Goal: Task Accomplishment & Management: Manage account settings

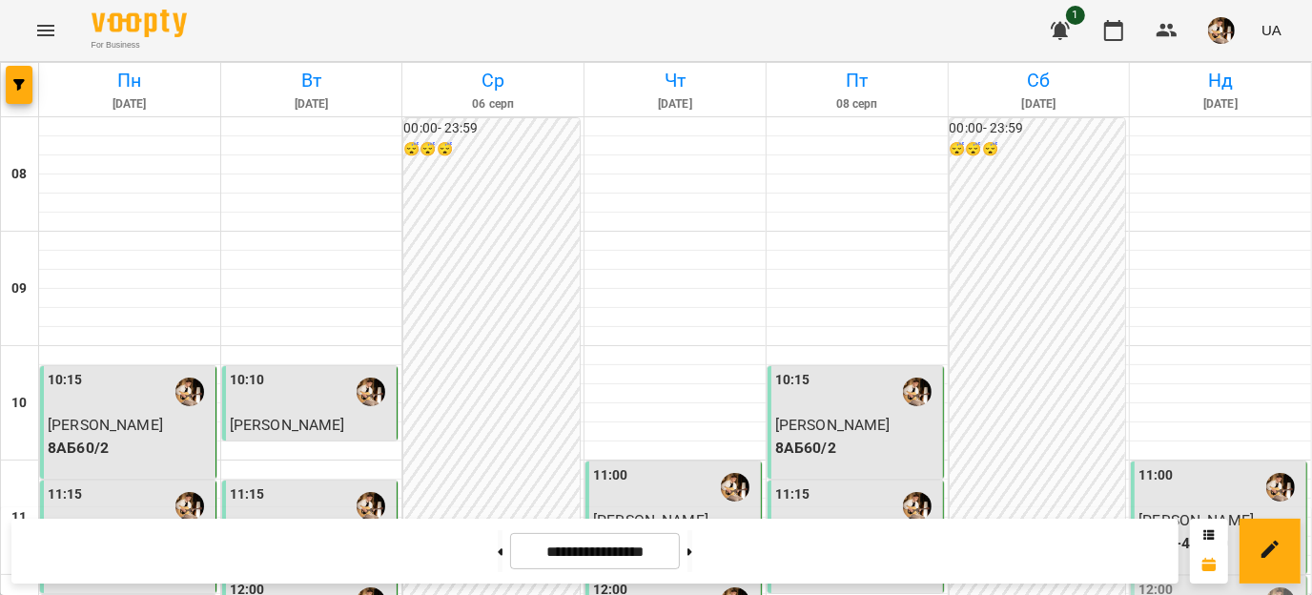
scroll to position [357, 0]
click at [692, 553] on icon at bounding box center [690, 551] width 5 height 7
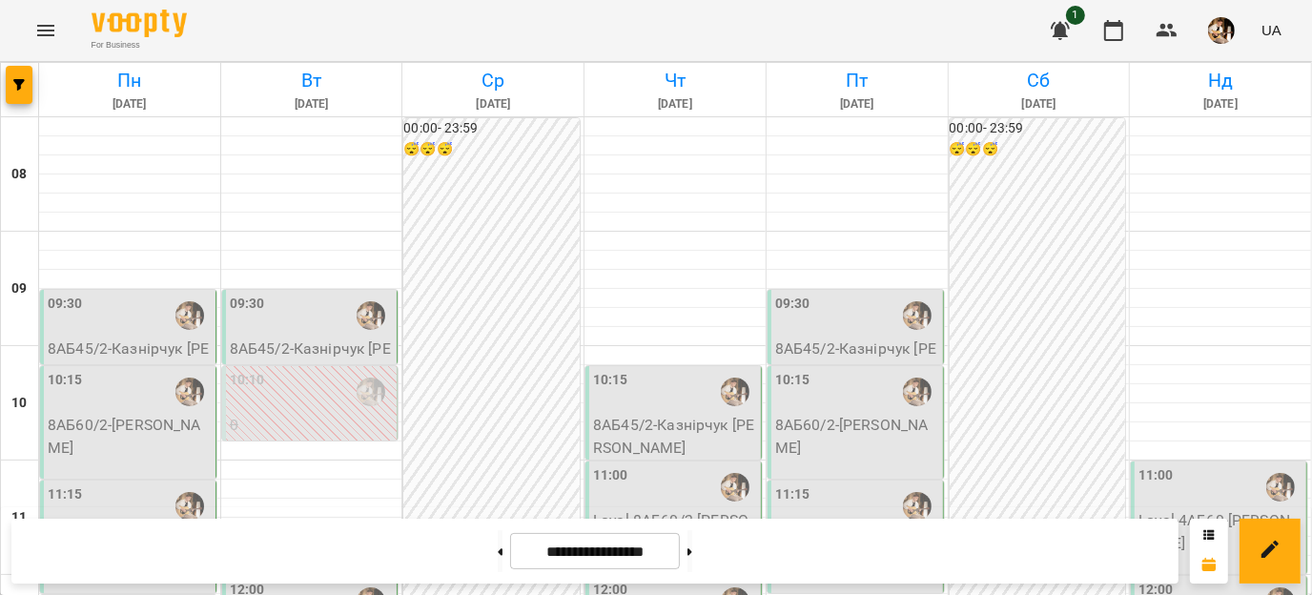
scroll to position [506, 0]
click at [692, 557] on button at bounding box center [690, 551] width 5 height 42
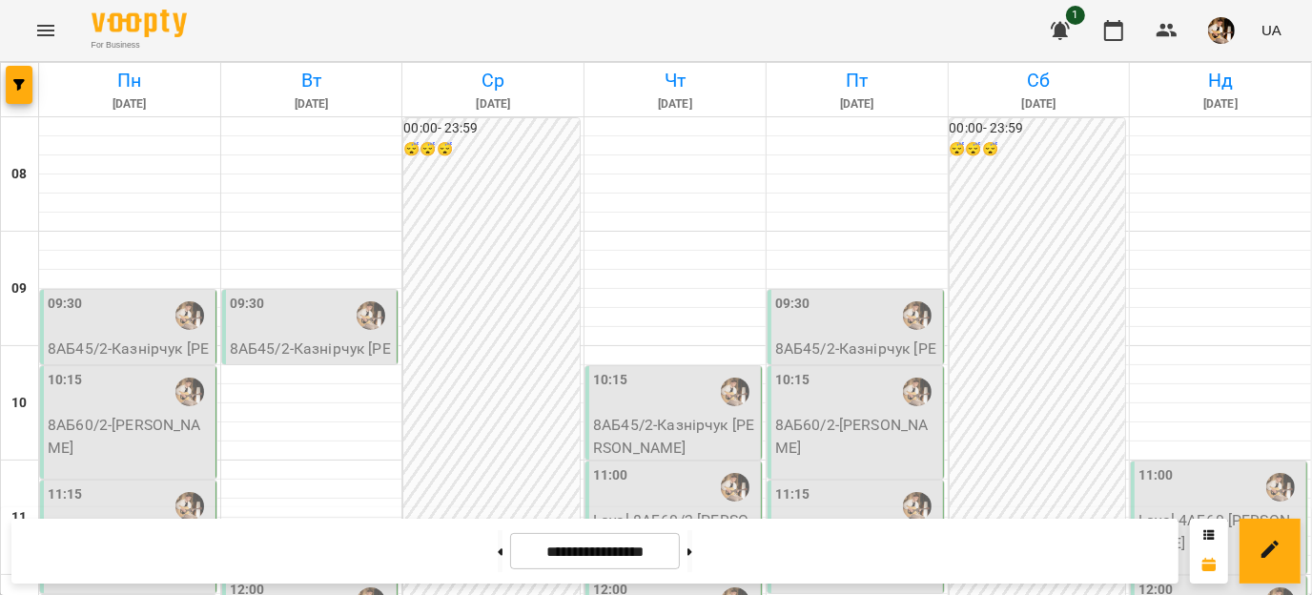
scroll to position [484, 0]
click at [498, 562] on button at bounding box center [500, 551] width 5 height 42
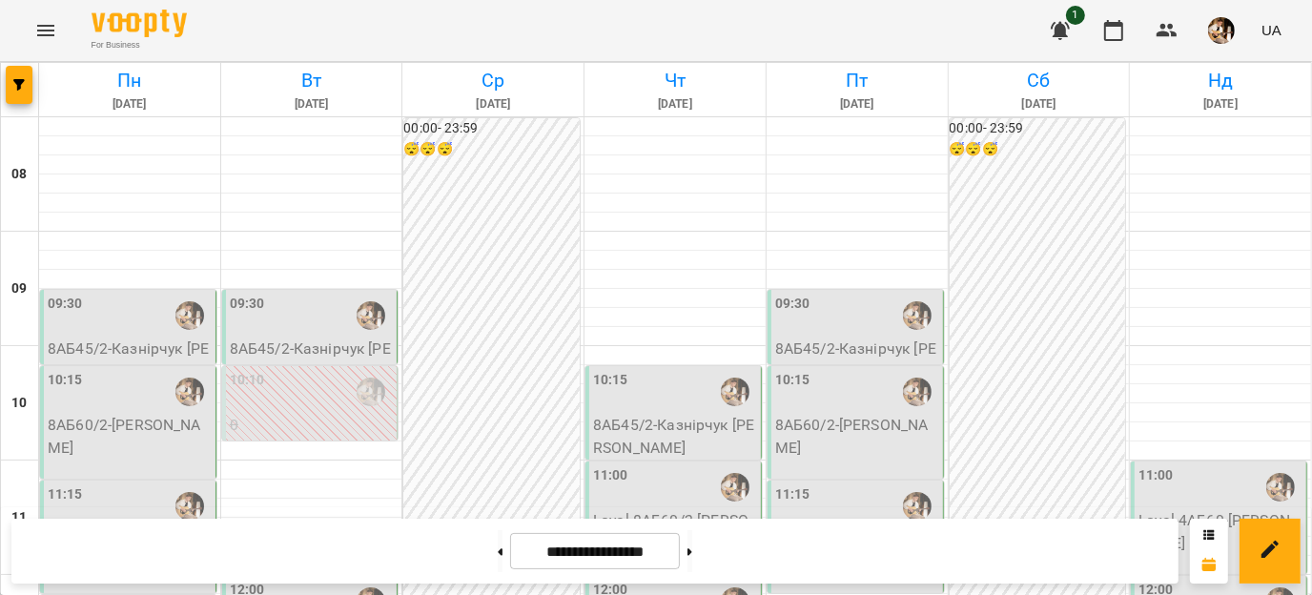
scroll to position [153, 0]
click at [349, 294] on div at bounding box center [371, 316] width 44 height 44
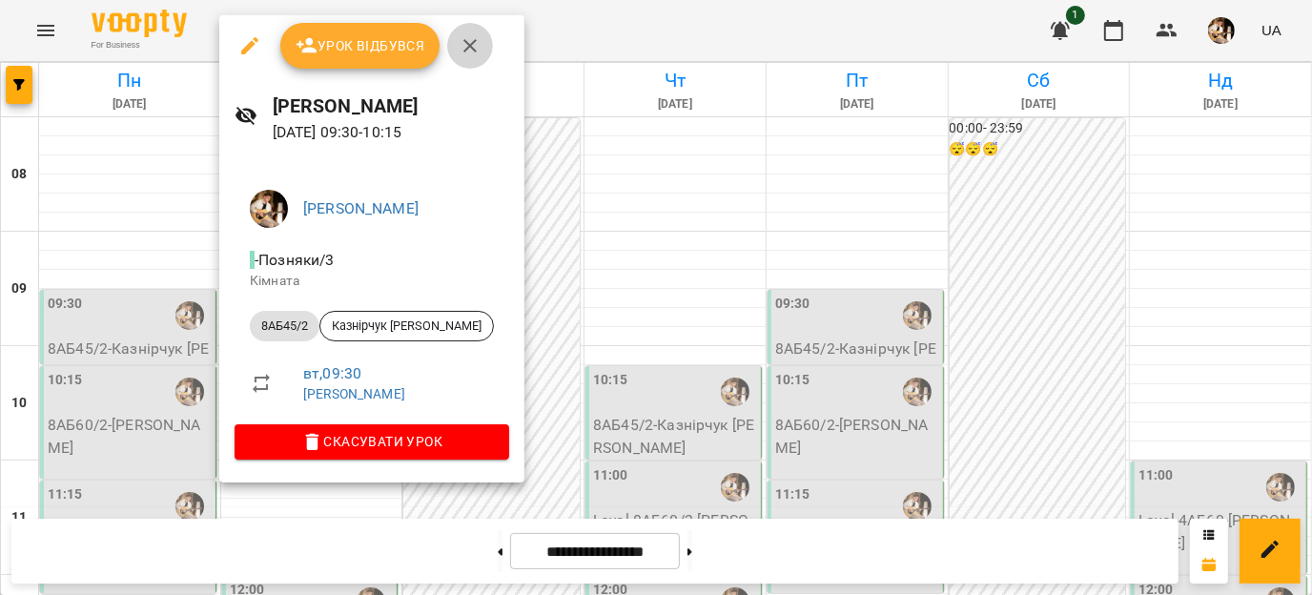
click at [466, 55] on icon "button" at bounding box center [470, 45] width 23 height 23
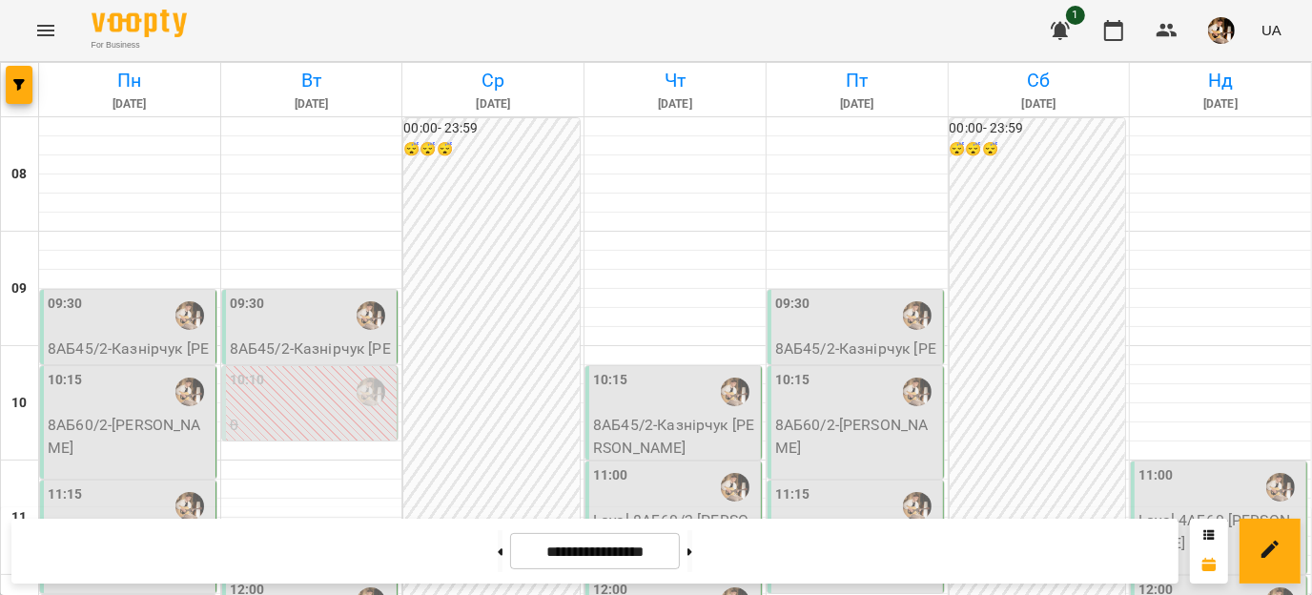
click at [376, 338] on p "8АБ45/2 - Казнірчук [PERSON_NAME]" at bounding box center [312, 360] width 164 height 45
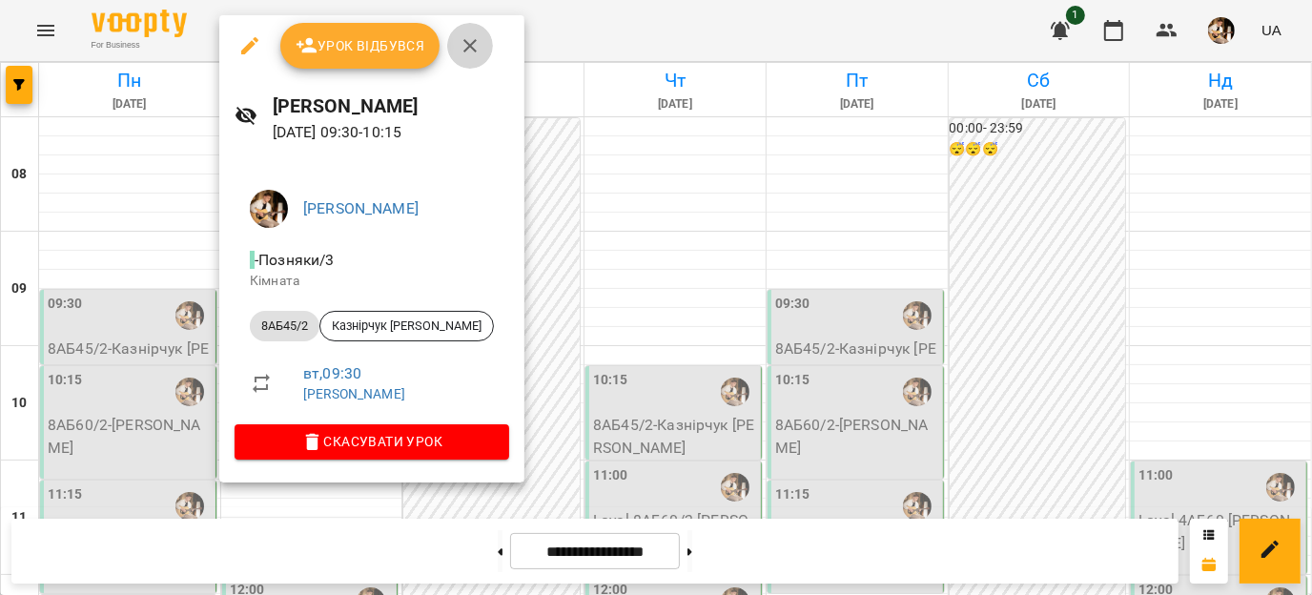
click at [460, 50] on icon "button" at bounding box center [470, 45] width 23 height 23
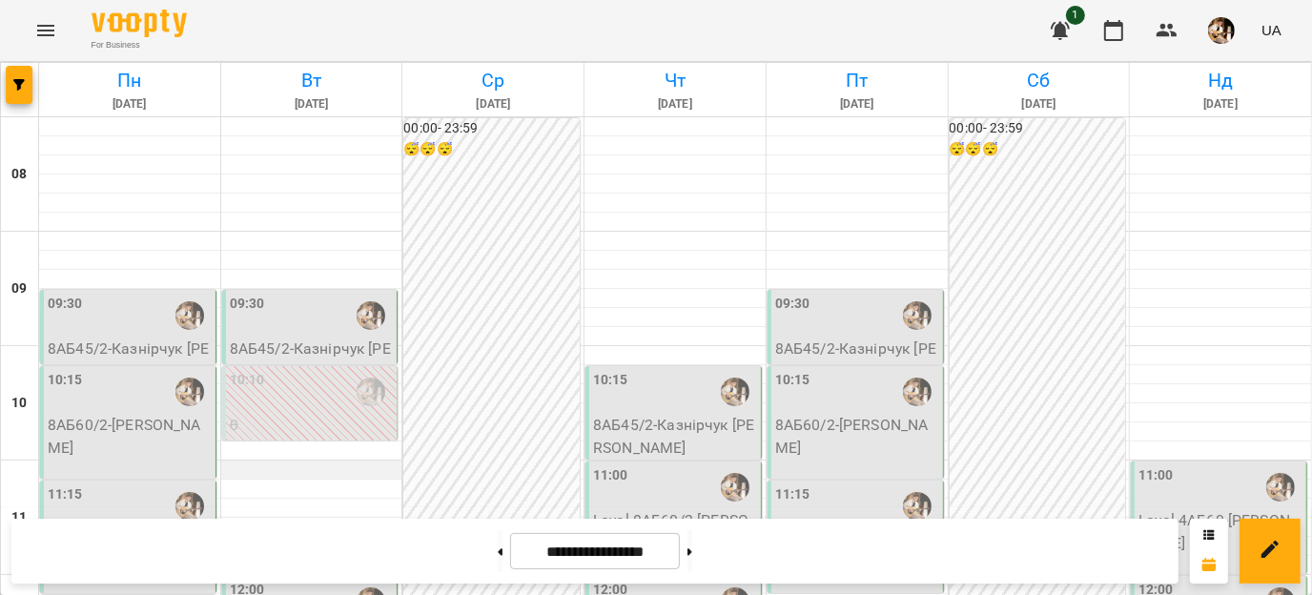
scroll to position [867, 0]
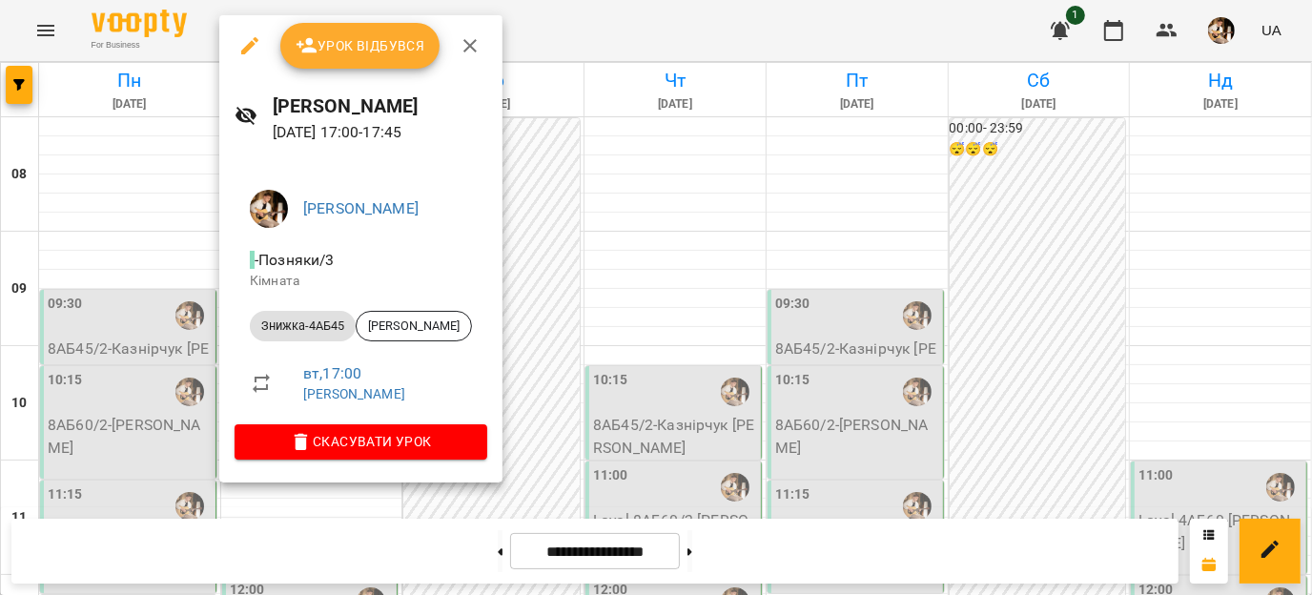
click at [467, 48] on icon "button" at bounding box center [470, 45] width 13 height 13
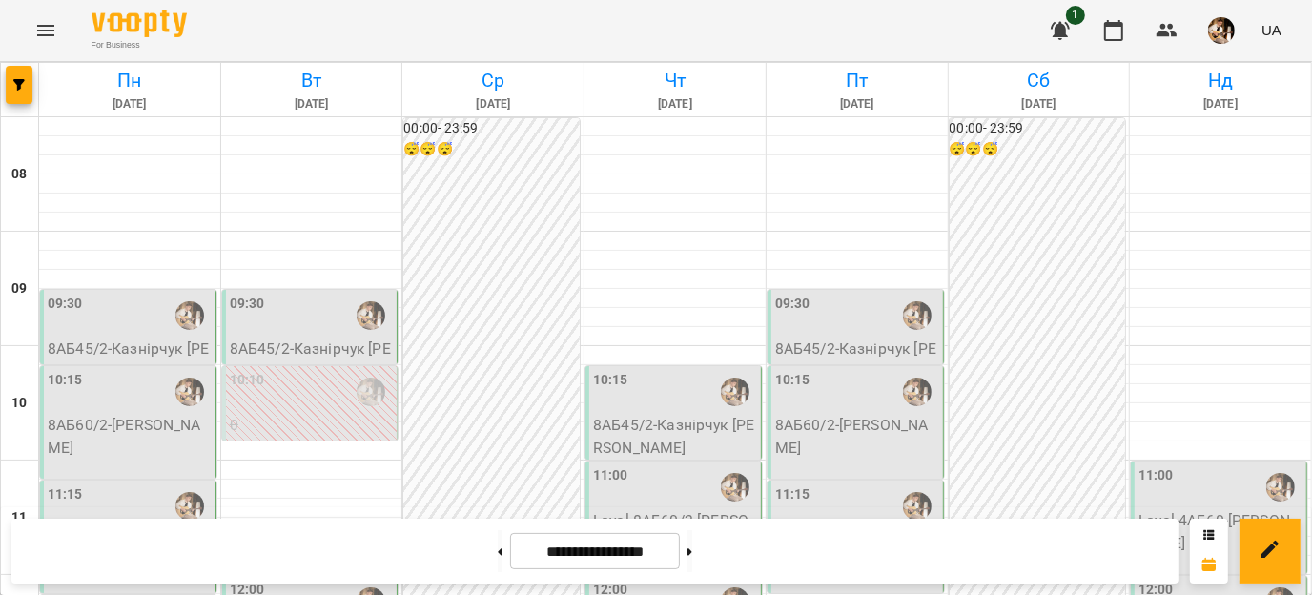
scroll to position [980, 0]
click at [692, 552] on button at bounding box center [690, 551] width 5 height 42
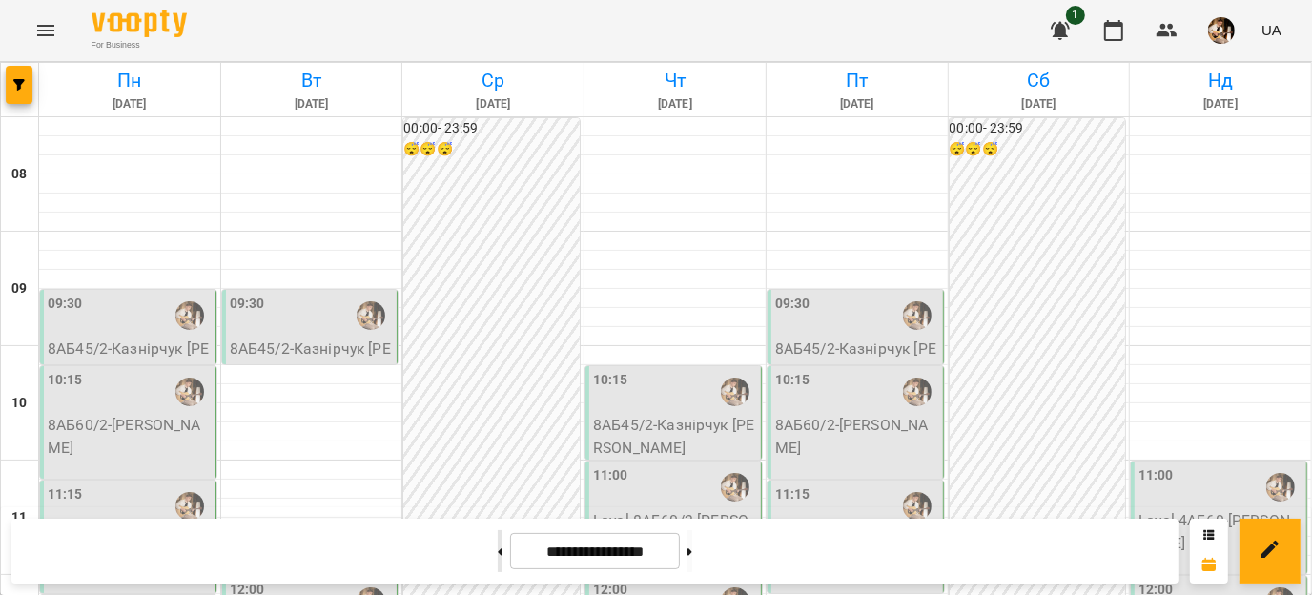
click at [498, 560] on button at bounding box center [500, 551] width 5 height 42
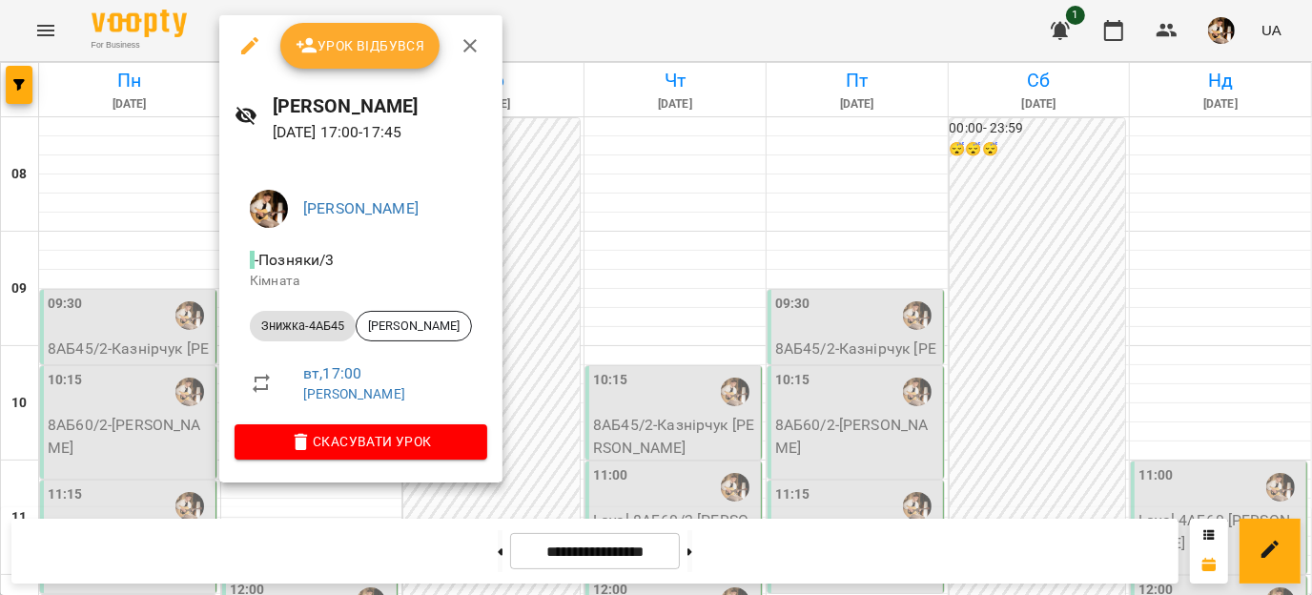
click at [725, 559] on div at bounding box center [656, 297] width 1312 height 595
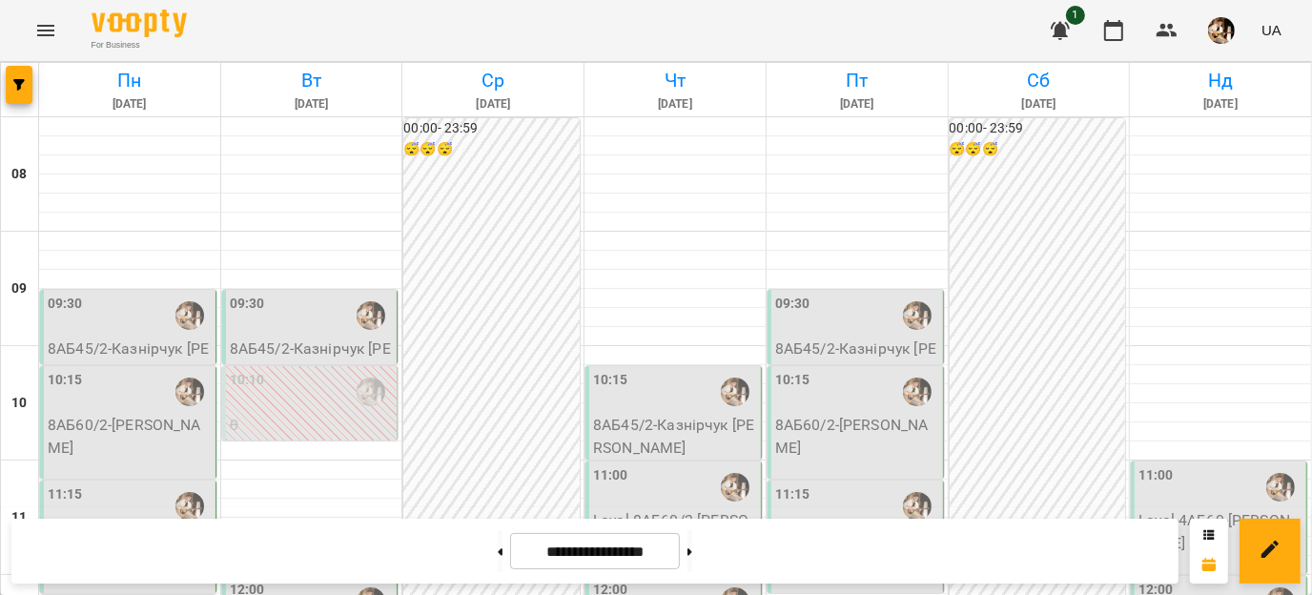
click at [692, 559] on button at bounding box center [690, 551] width 5 height 42
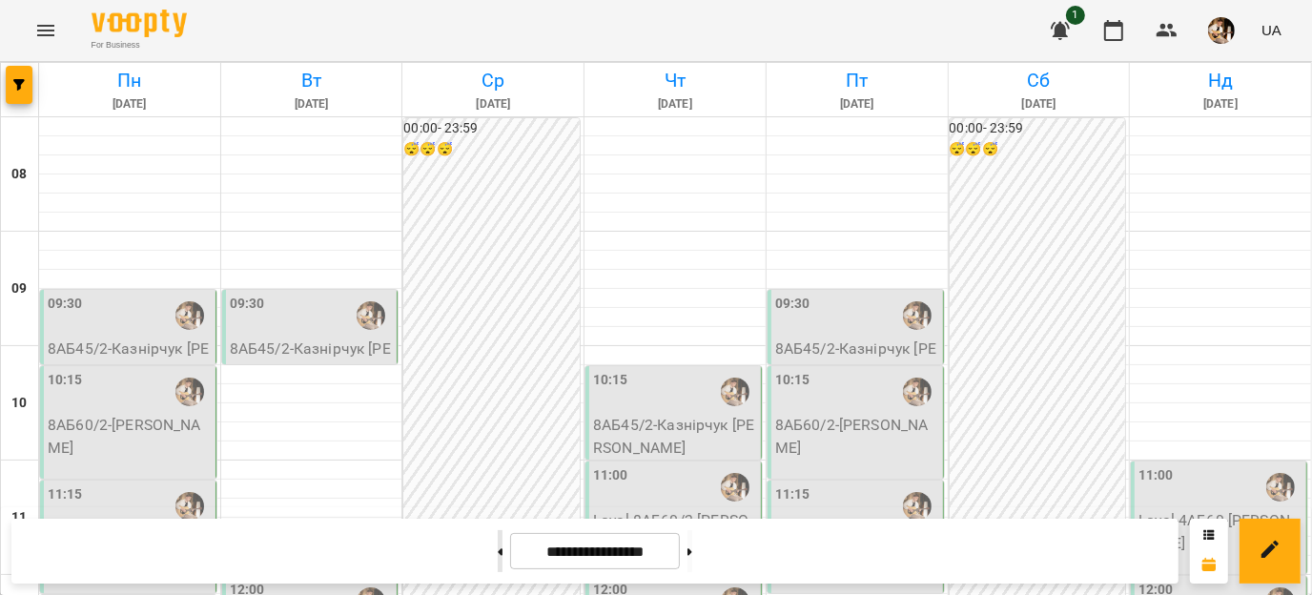
click at [498, 549] on button at bounding box center [500, 551] width 5 height 42
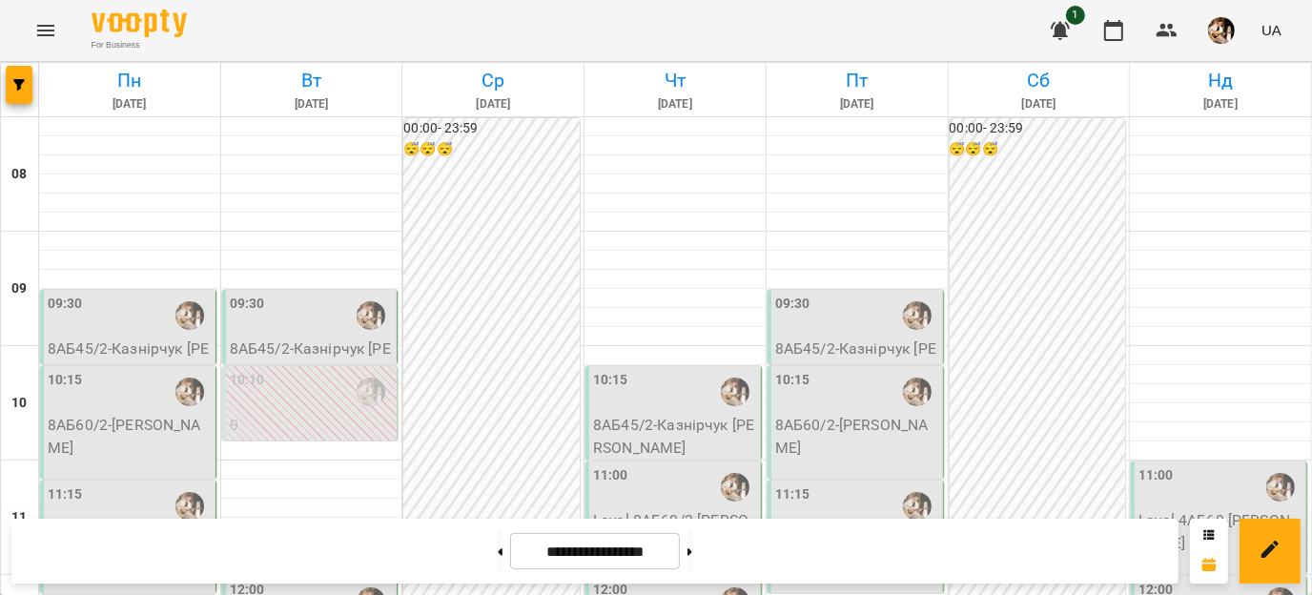
scroll to position [121, 0]
click at [499, 553] on icon at bounding box center [501, 551] width 5 height 7
type input "**********"
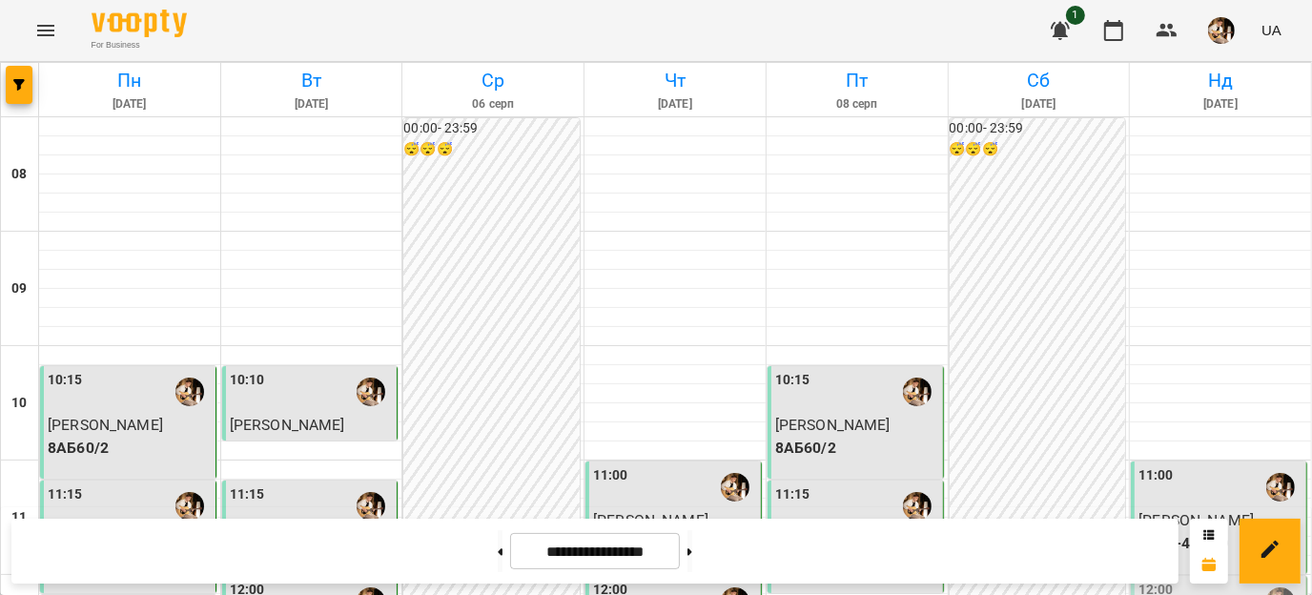
scroll to position [460, 0]
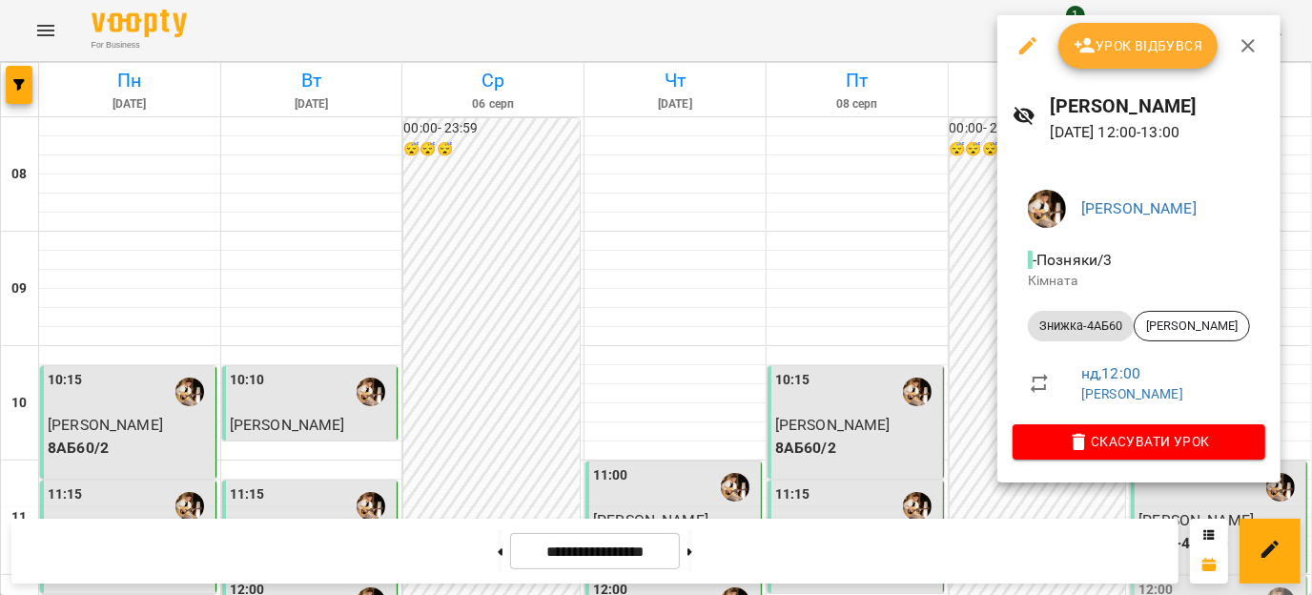
click at [1110, 39] on span "Урок відбувся" at bounding box center [1139, 45] width 130 height 23
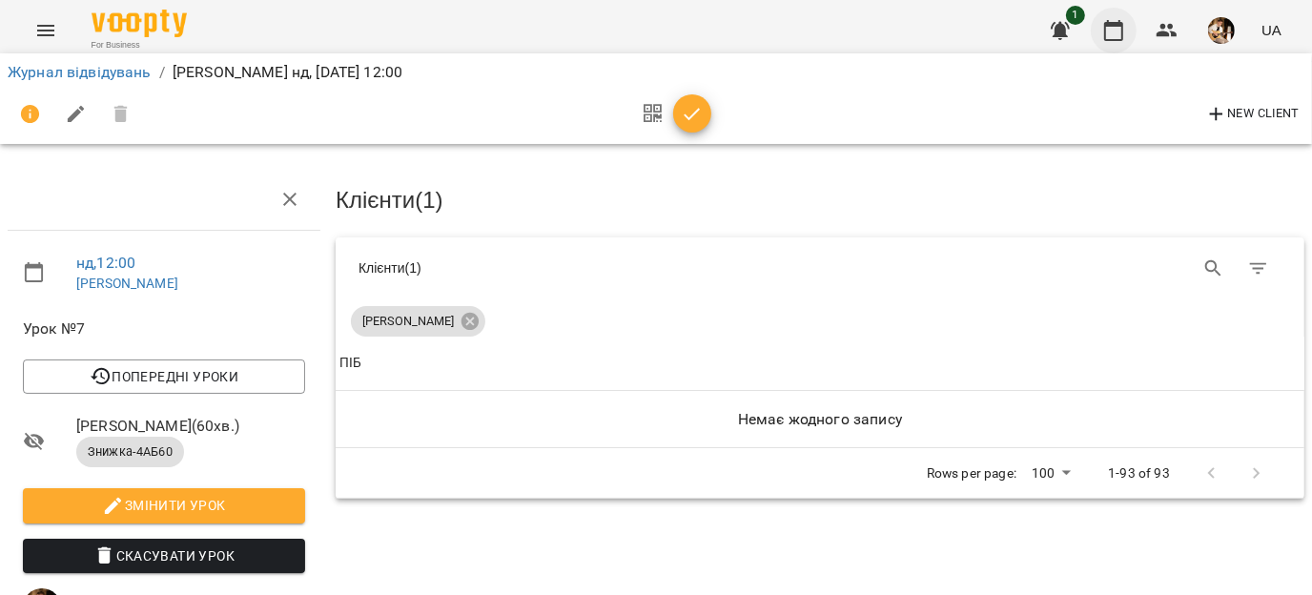
click at [1115, 29] on icon "button" at bounding box center [1114, 30] width 23 height 23
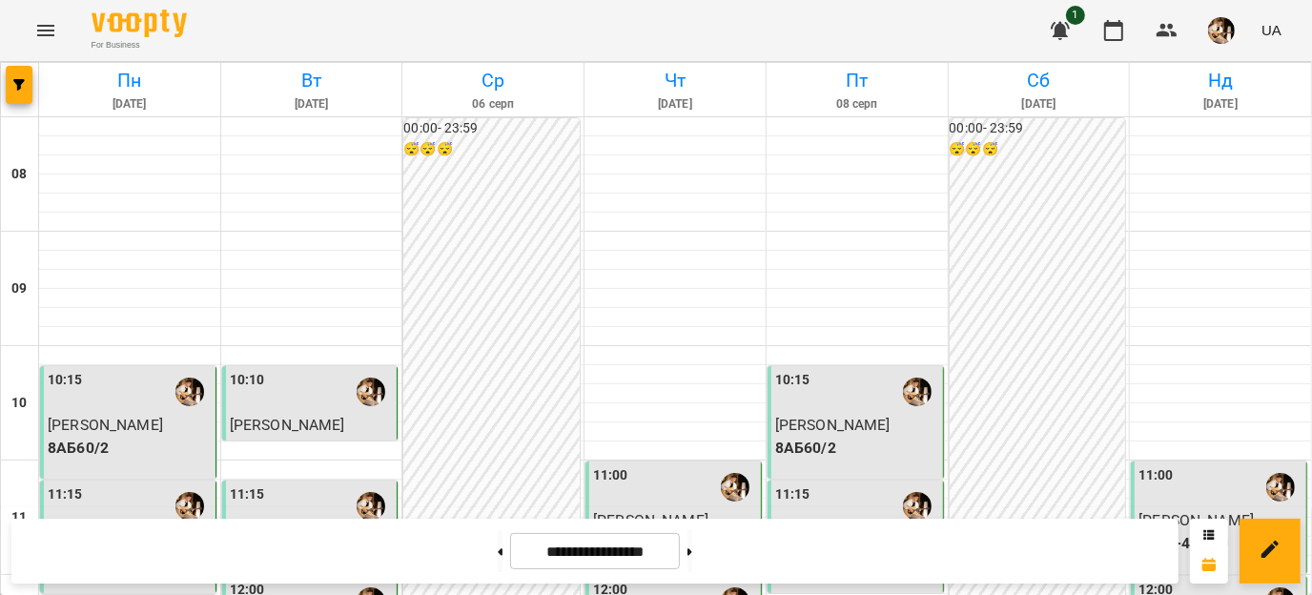
scroll to position [613, 0]
click at [692, 548] on button at bounding box center [690, 551] width 5 height 42
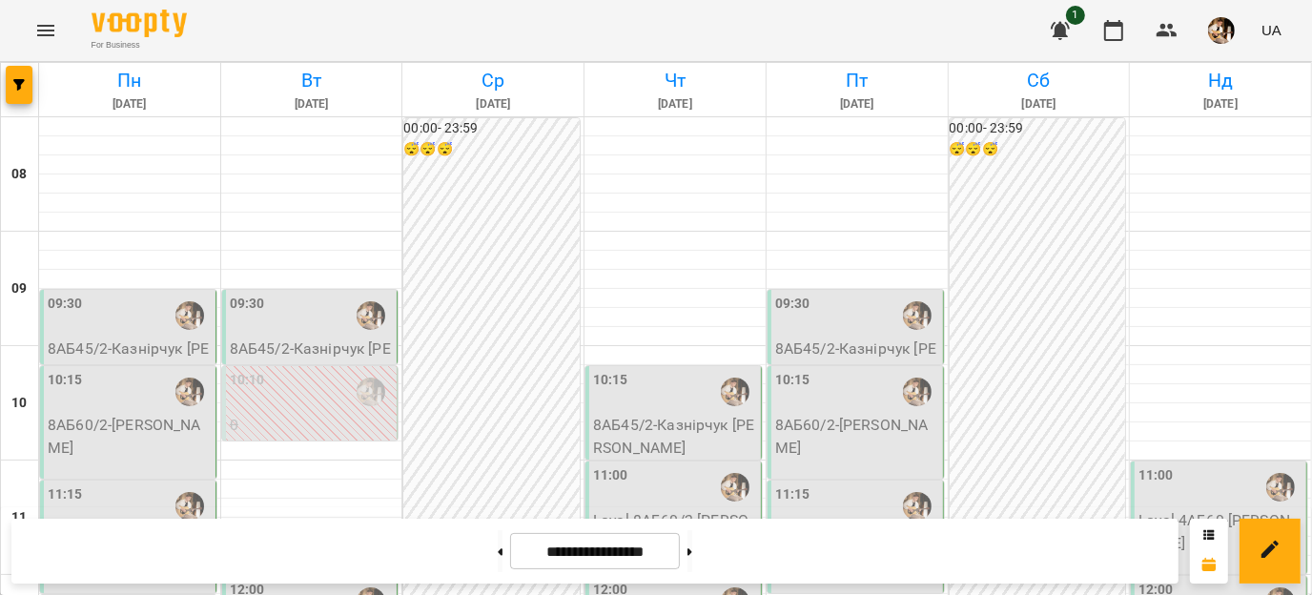
scroll to position [906, 0]
click at [498, 545] on button at bounding box center [500, 551] width 5 height 42
type input "**********"
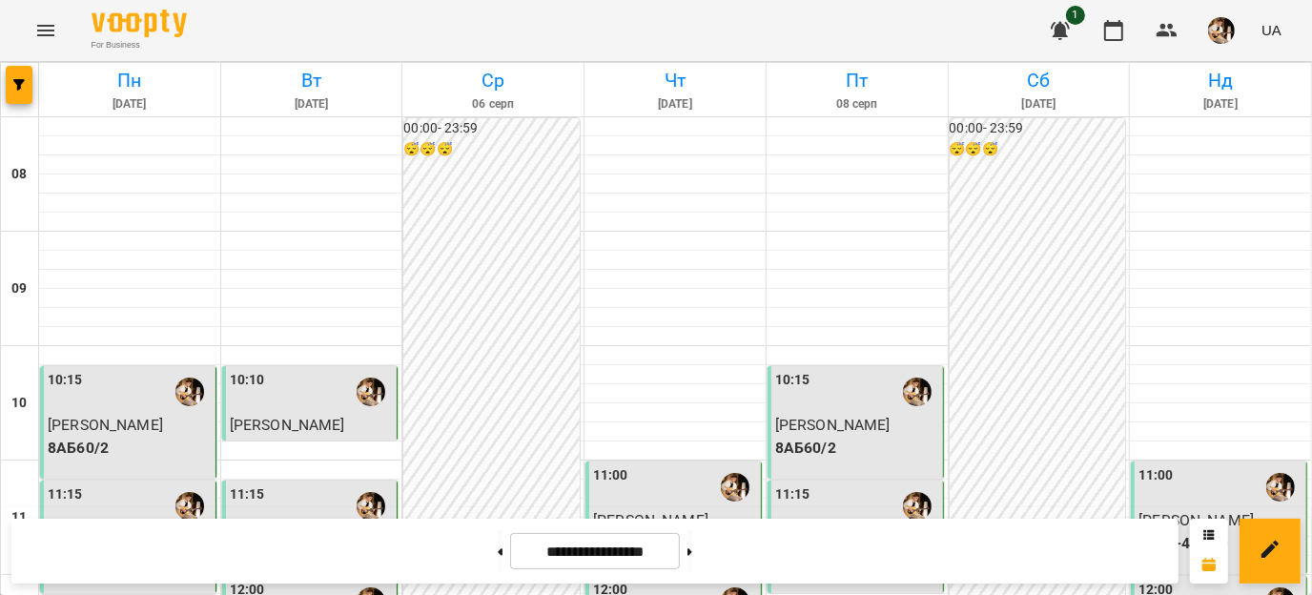
scroll to position [447, 0]
